Goal: Information Seeking & Learning: Learn about a topic

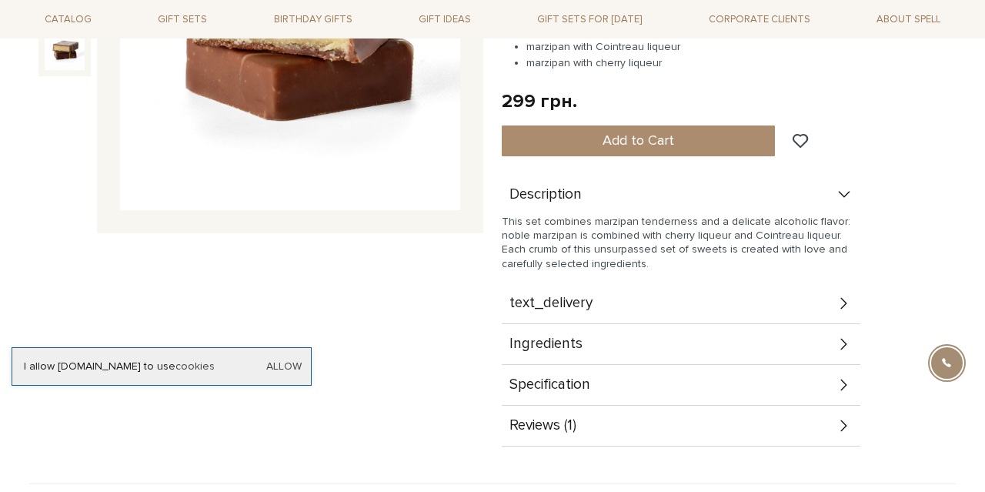
scroll to position [400, 0]
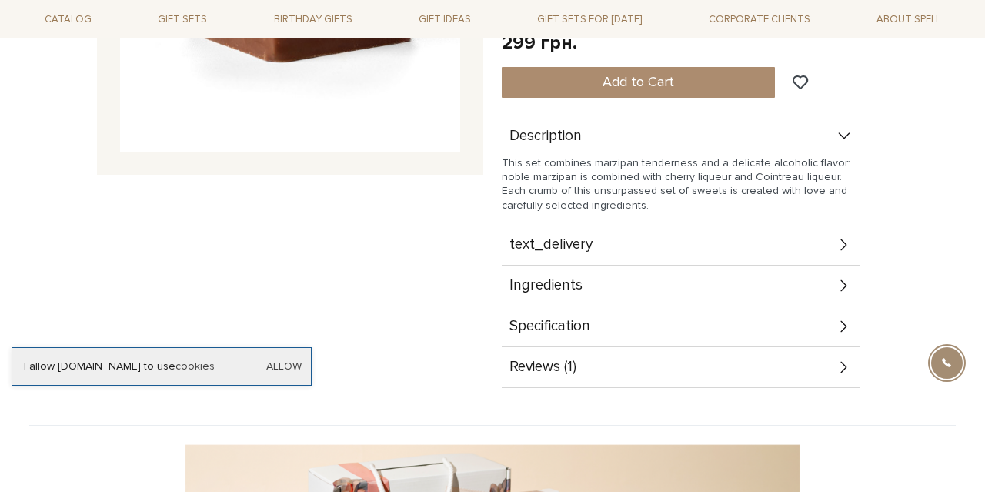
click at [569, 333] on span "Specification" at bounding box center [549, 326] width 81 height 14
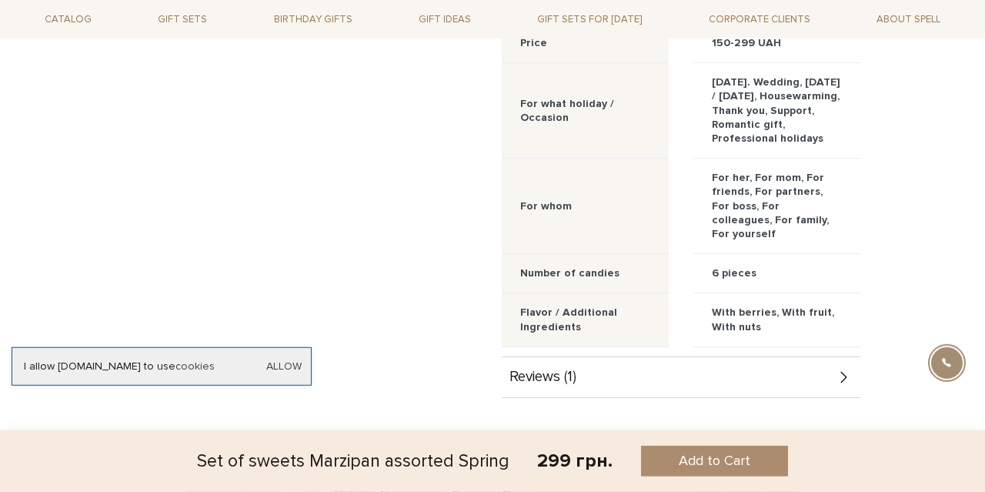
scroll to position [800, 0]
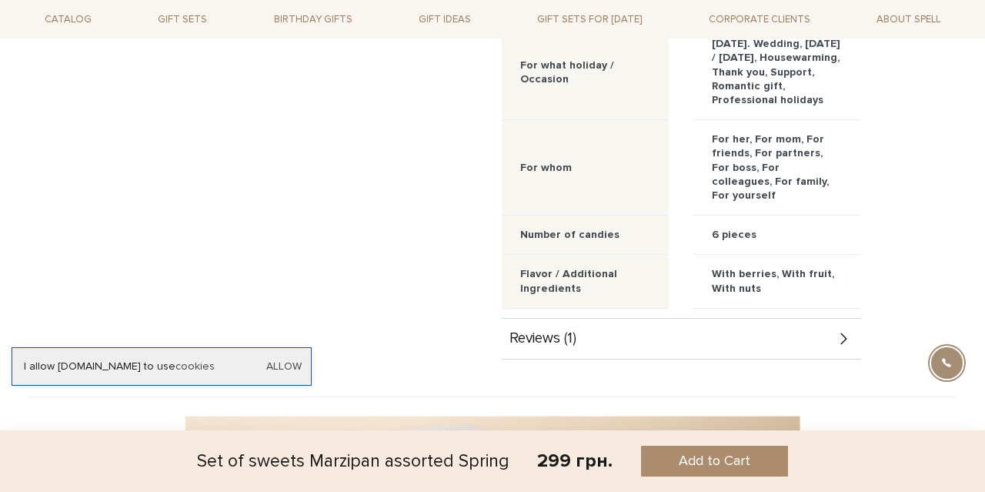
click at [542, 341] on span "Reviews (1)" at bounding box center [542, 339] width 67 height 14
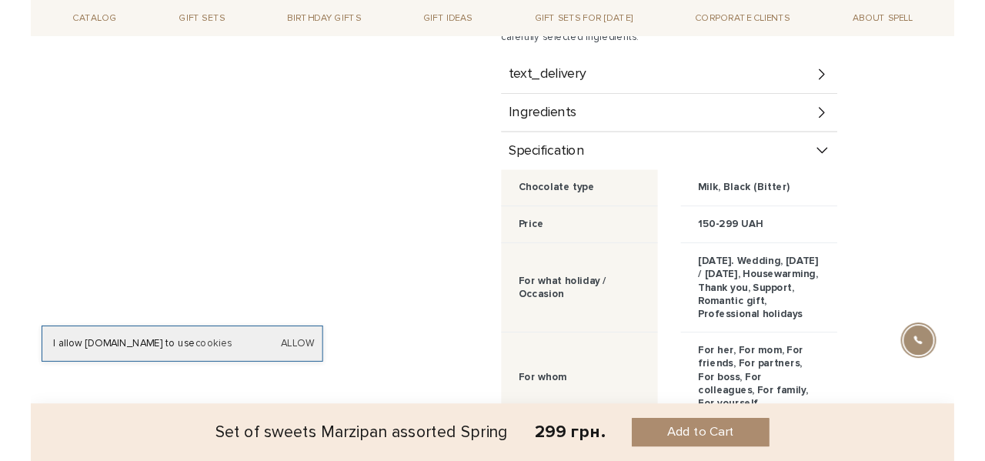
scroll to position [480, 0]
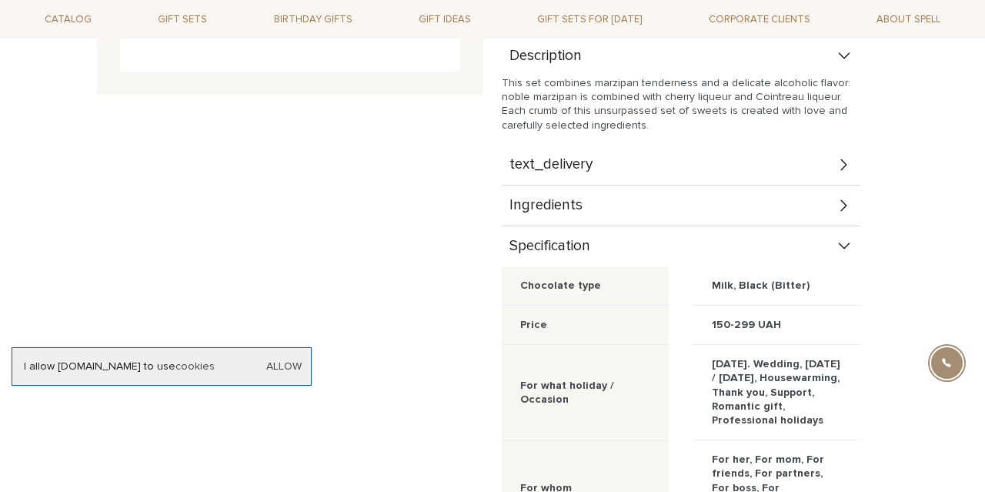
click at [593, 205] on div "Ingredients" at bounding box center [681, 205] width 359 height 40
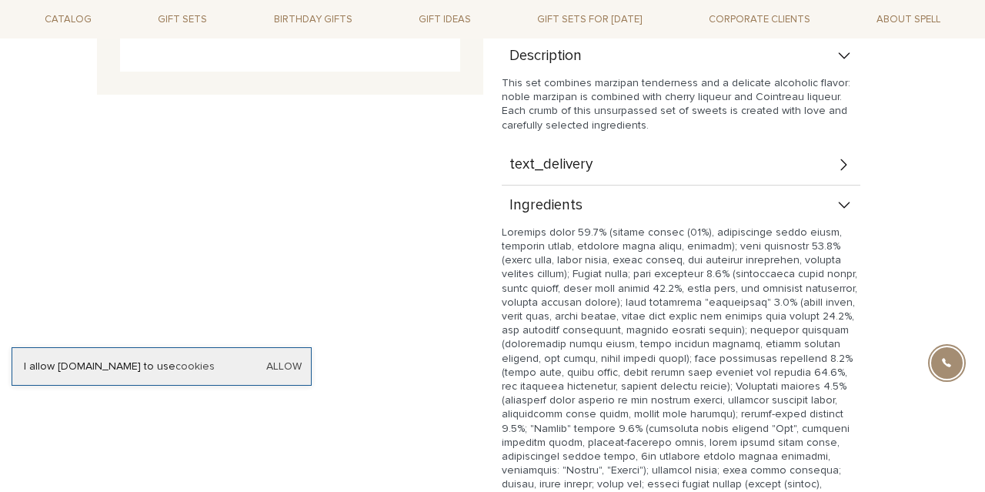
click at [589, 164] on span "text_delivery" at bounding box center [550, 165] width 83 height 14
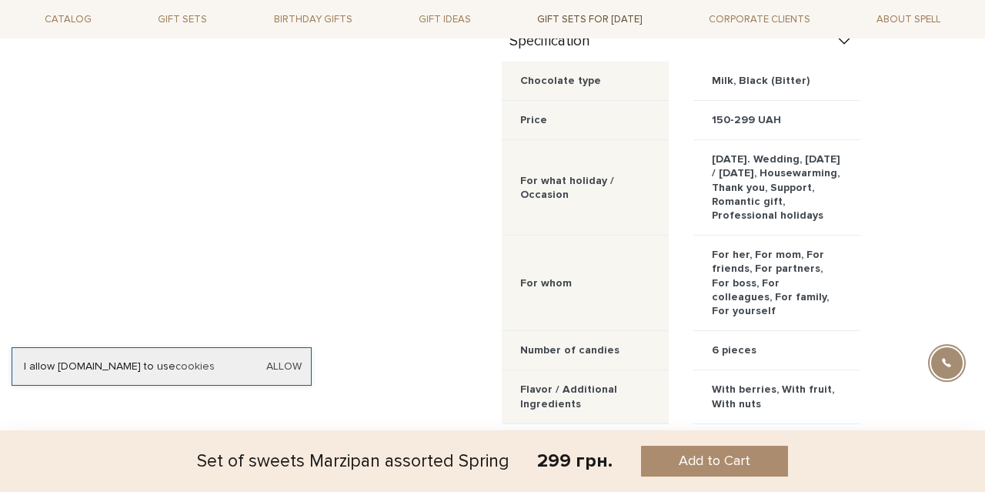
scroll to position [1074, 0]
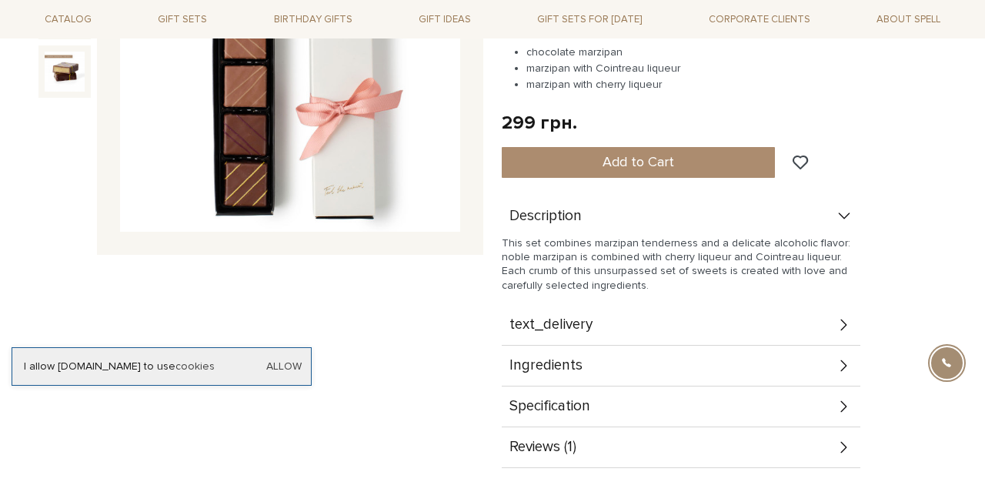
scroll to position [400, 0]
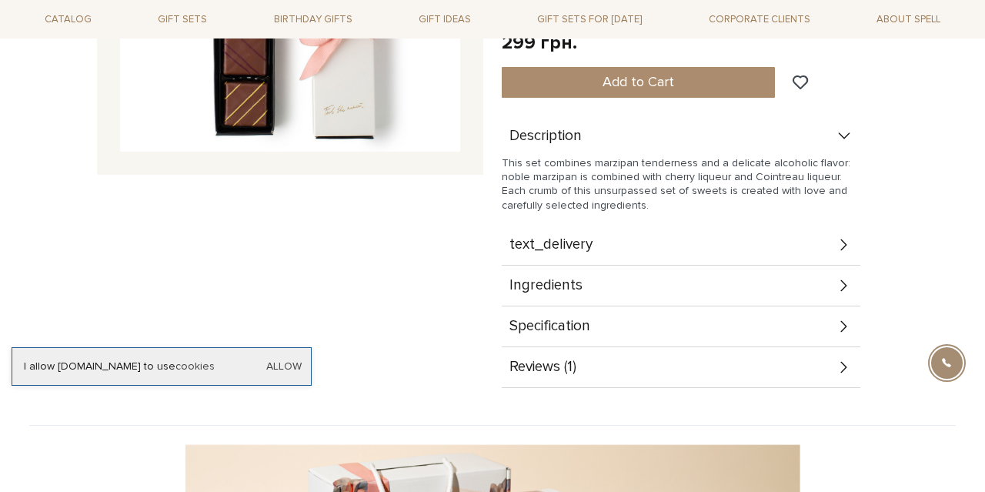
click at [845, 129] on icon at bounding box center [843, 136] width 17 height 17
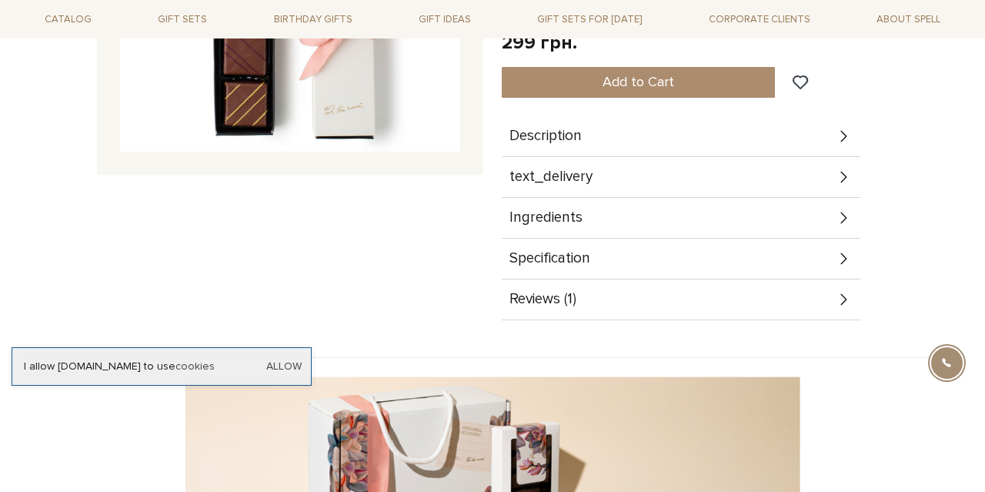
click at [845, 133] on icon at bounding box center [843, 136] width 17 height 17
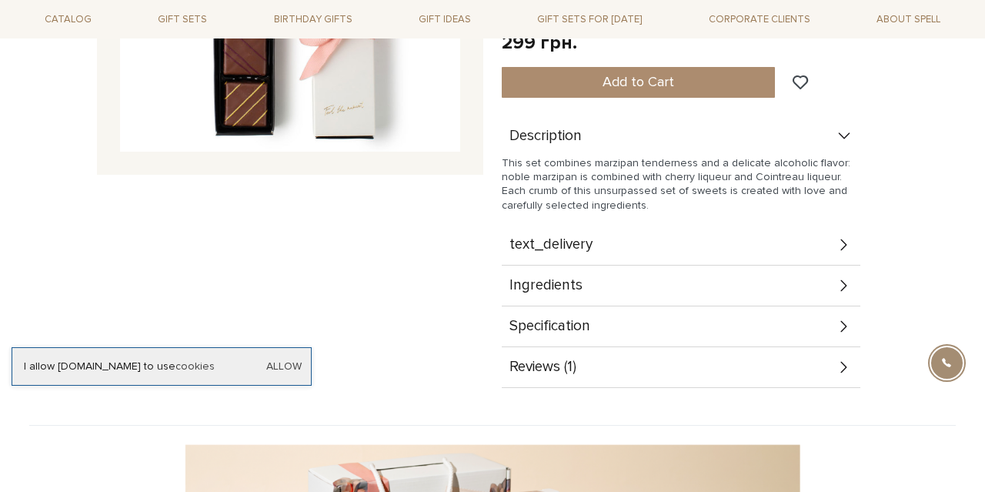
click at [605, 255] on div "text_delivery" at bounding box center [681, 245] width 359 height 40
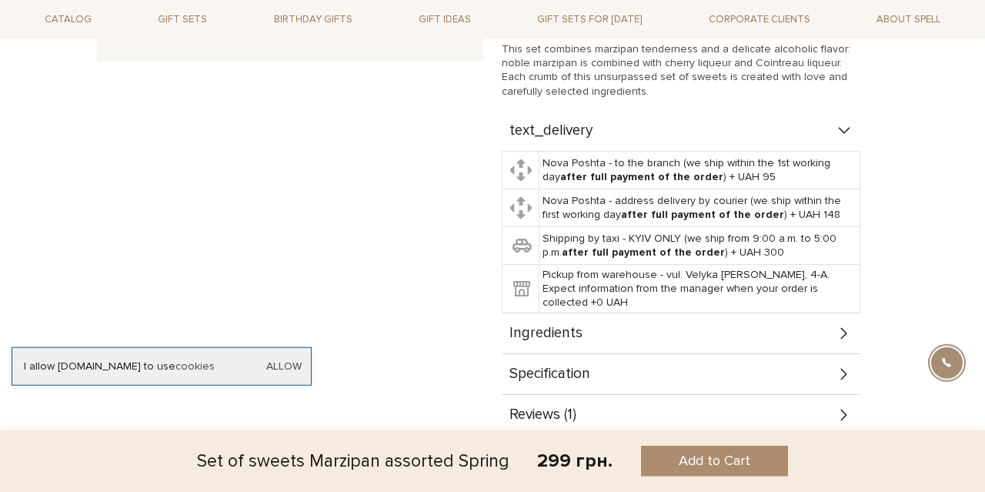
scroll to position [640, 0]
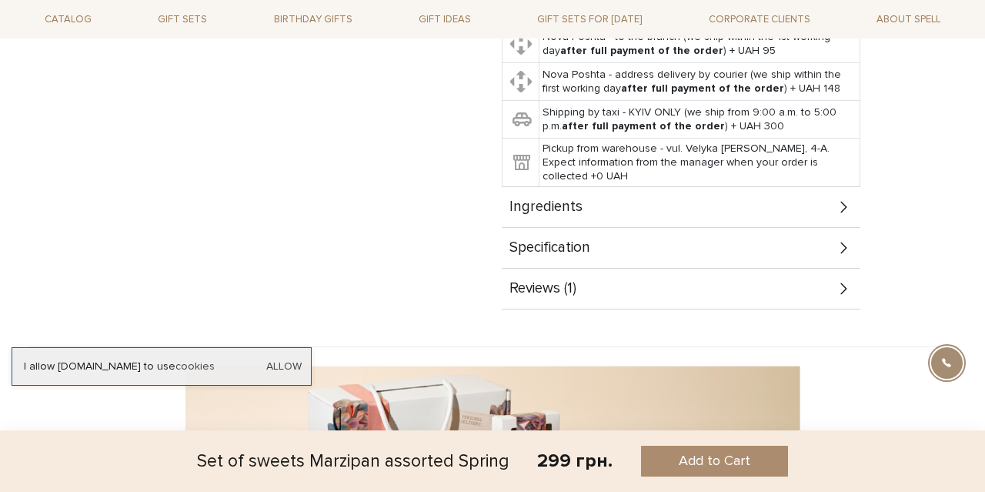
click at [852, 208] on icon at bounding box center [843, 206] width 17 height 17
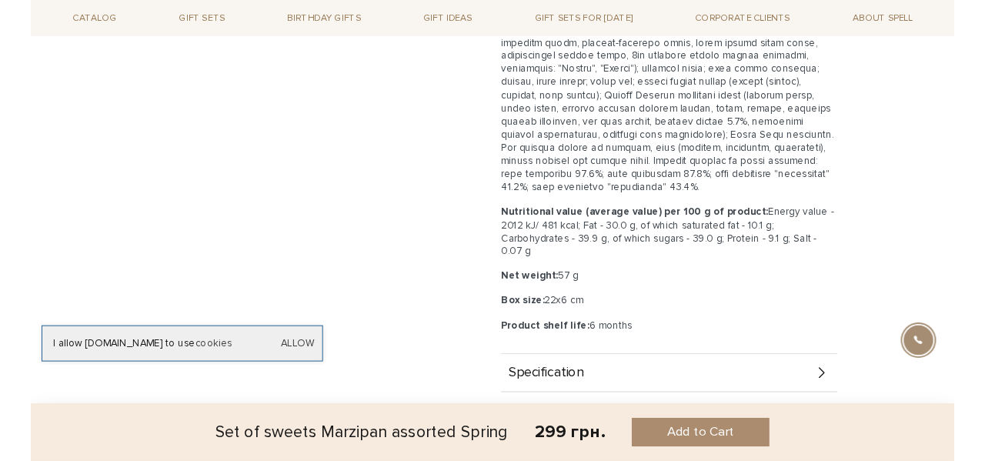
scroll to position [1120, 0]
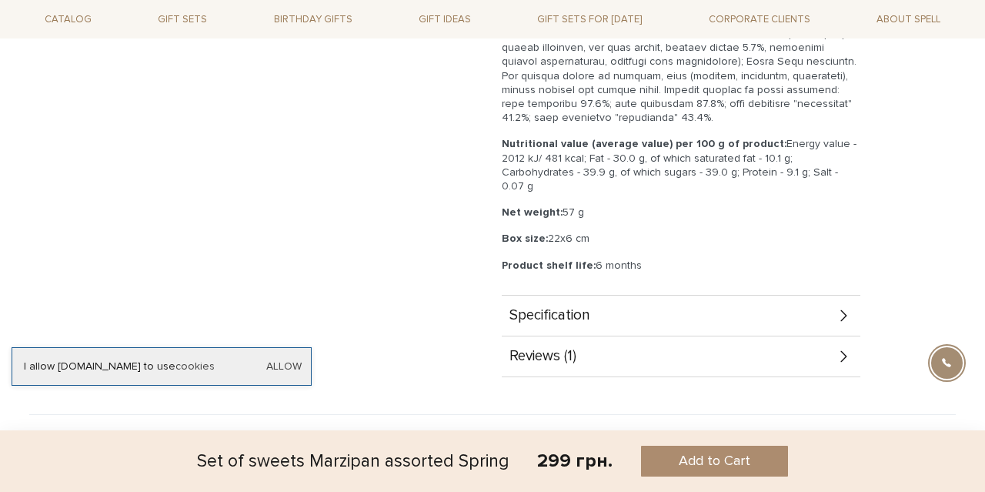
click at [559, 362] on span "Reviews (1)" at bounding box center [542, 356] width 67 height 14
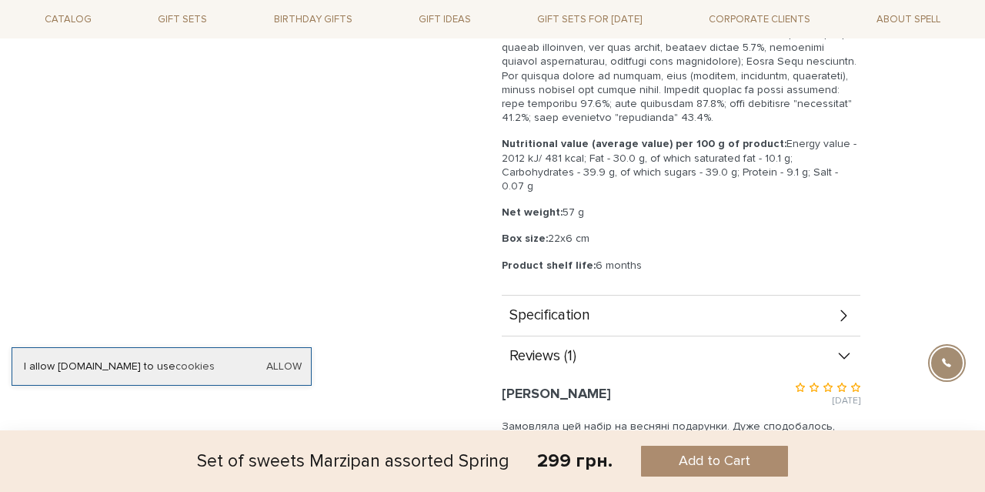
click at [575, 316] on span "Specification" at bounding box center [549, 315] width 81 height 14
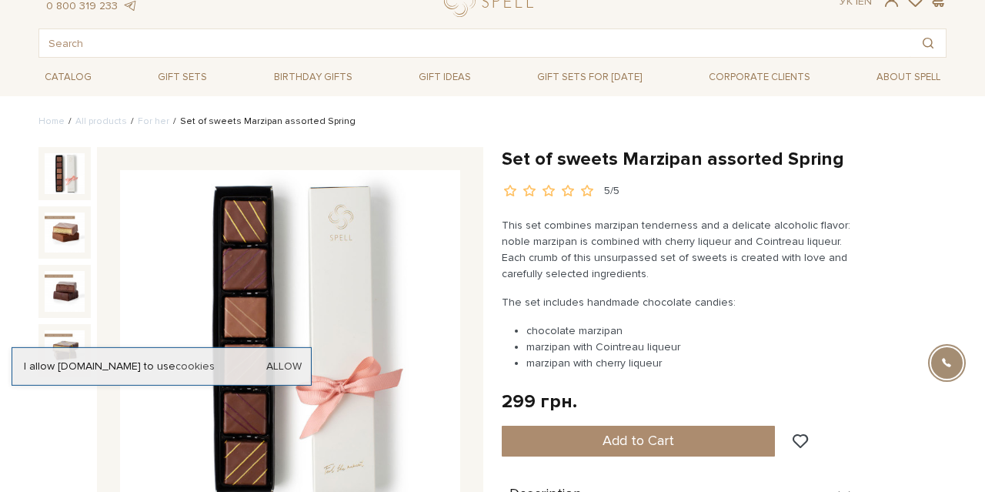
scroll to position [0, 0]
